Goal: Task Accomplishment & Management: Manage account settings

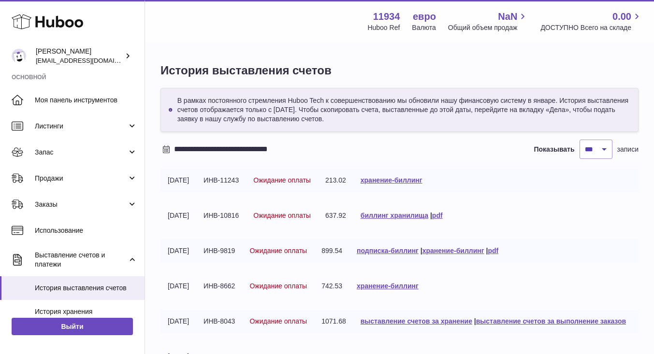
select select "***"
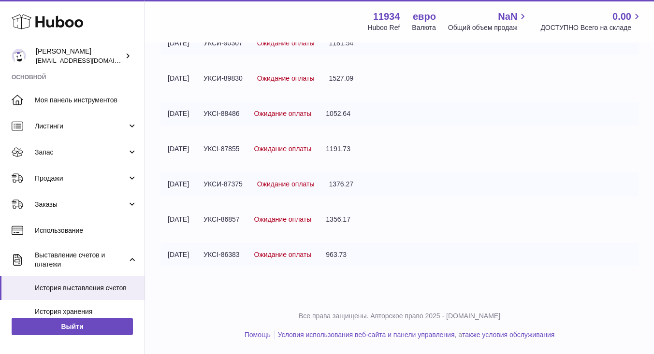
scroll to position [771, 0]
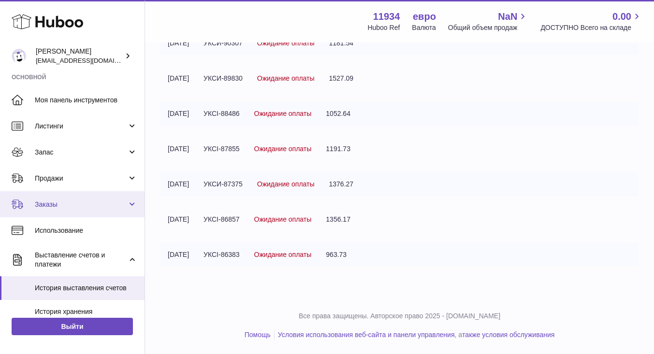
click at [67, 200] on span "Заказы" at bounding box center [81, 204] width 92 height 9
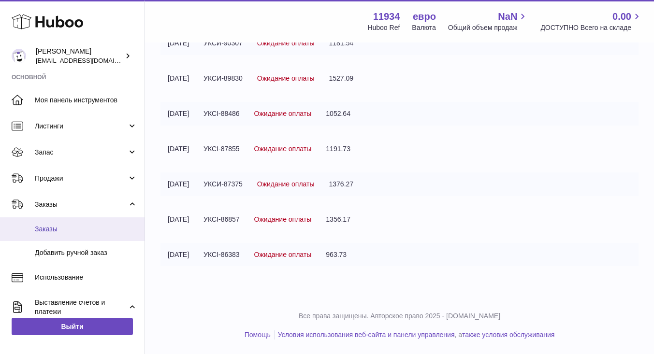
click at [57, 227] on font "Заказы" at bounding box center [46, 229] width 23 height 8
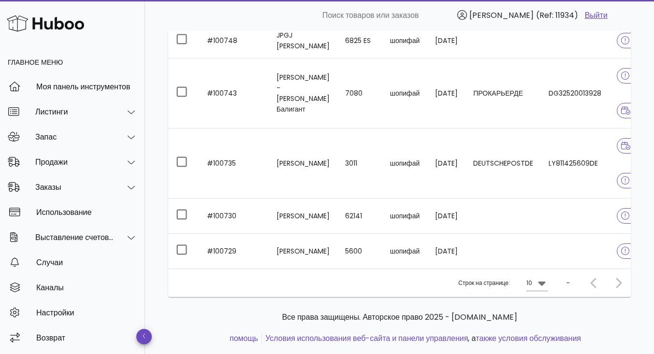
scroll to position [186, 0]
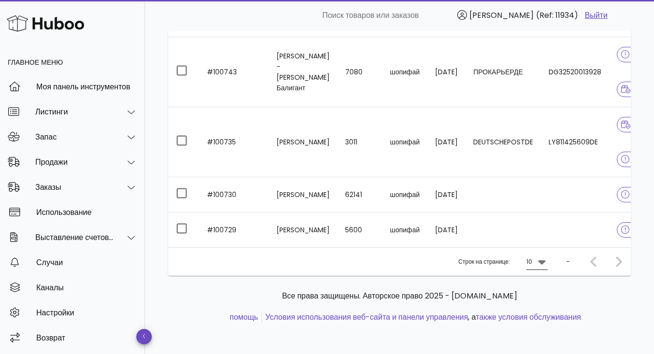
click at [541, 265] on icon at bounding box center [542, 262] width 12 height 12
click at [540, 317] on font "50" at bounding box center [539, 322] width 10 height 11
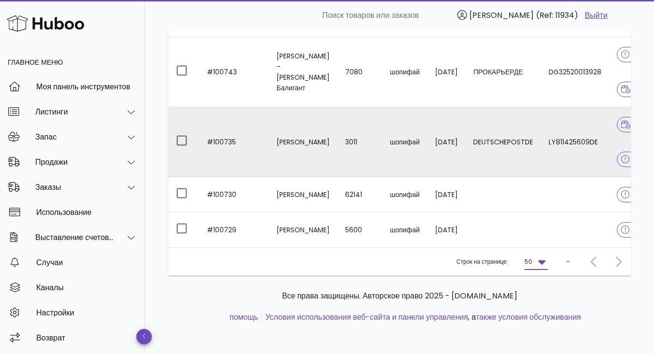
click at [220, 137] on font "#100735" at bounding box center [221, 142] width 29 height 10
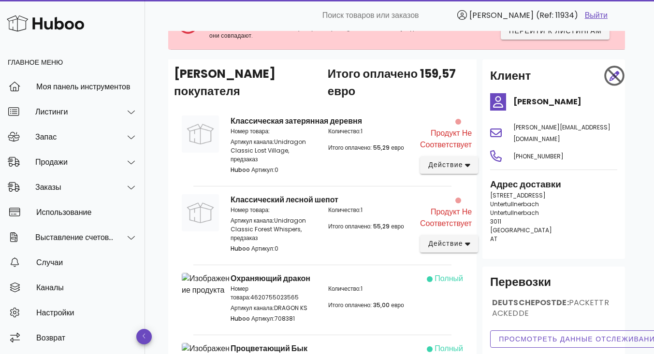
scroll to position [97, 0]
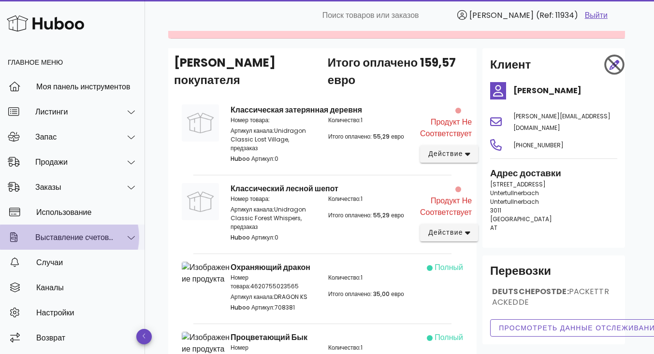
click at [92, 235] on font "Выставление счетов и платежи" at bounding box center [91, 237] width 112 height 11
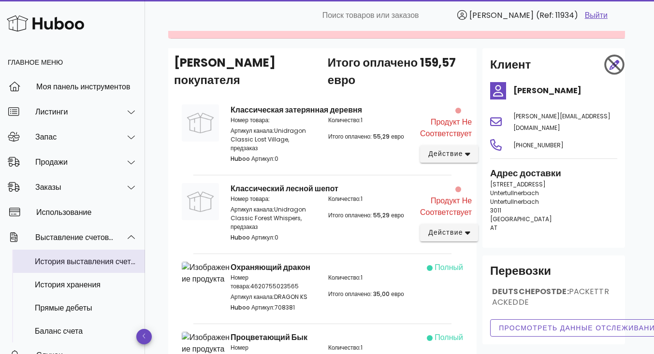
click at [75, 259] on font "История выставления счетов" at bounding box center [87, 261] width 104 height 11
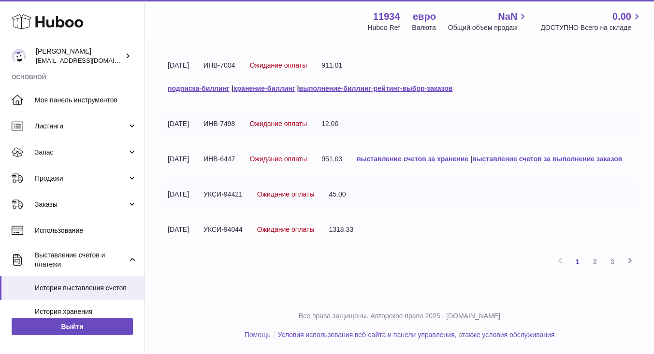
scroll to position [327, 0]
click at [614, 266] on font "3" at bounding box center [612, 262] width 4 height 8
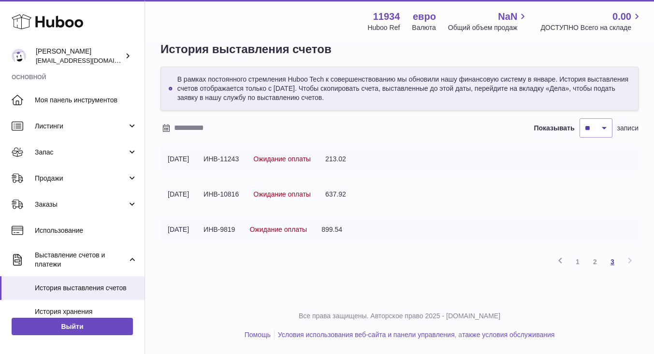
scroll to position [21, 0]
click at [596, 264] on font "2" at bounding box center [595, 262] width 4 height 8
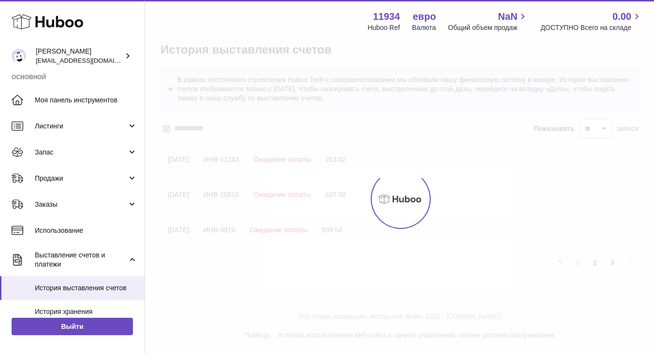
scroll to position [43, 0]
